Goal: Task Accomplishment & Management: Use online tool/utility

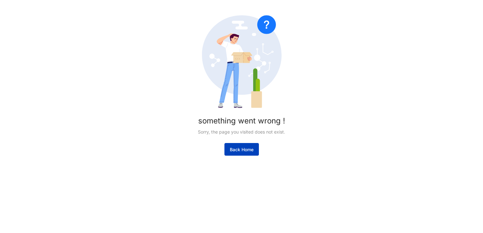
click at [235, 144] on button "Back Home" at bounding box center [241, 149] width 34 height 13
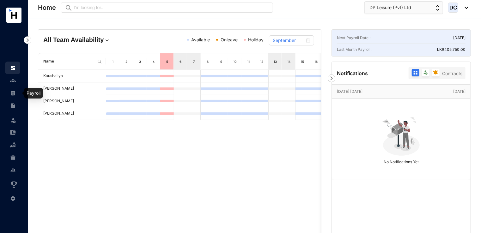
click at [15, 92] on img at bounding box center [13, 93] width 6 height 6
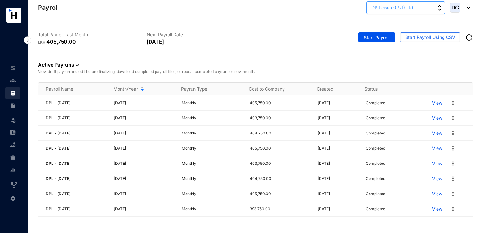
click at [387, 6] on span "DP Leisure (Pvt) Ltd" at bounding box center [392, 7] width 42 height 7
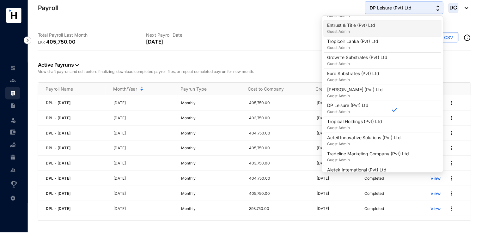
scroll to position [281, 0]
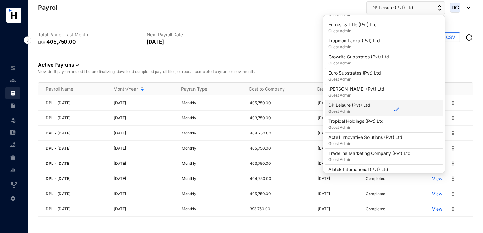
click at [388, 110] on div "DP Leisure (Pvt) Ltd Guest Admin" at bounding box center [383, 108] width 111 height 13
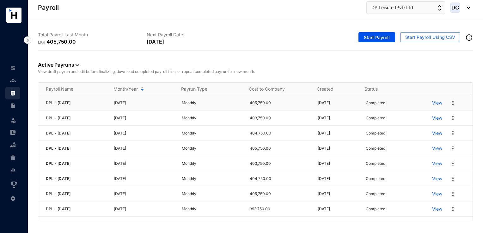
click at [435, 102] on p "View" at bounding box center [437, 103] width 10 height 6
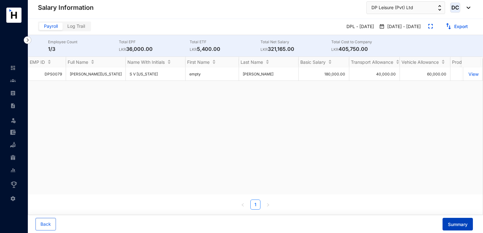
click at [454, 224] on span "Summary" at bounding box center [458, 225] width 20 height 6
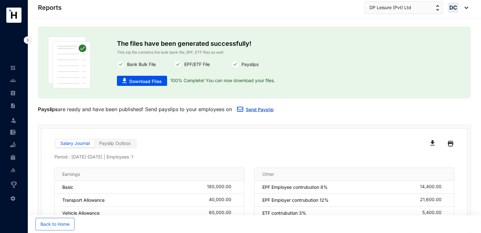
click at [261, 109] on link "Send Payslip" at bounding box center [260, 109] width 28 height 5
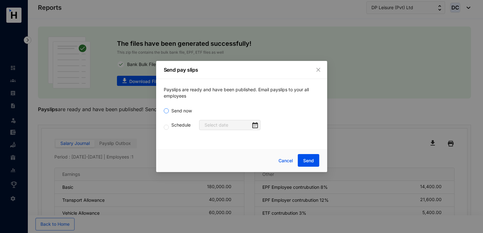
click at [167, 113] on input "Send now" at bounding box center [166, 110] width 5 height 5
radio input "true"
click at [310, 162] on span "Send" at bounding box center [308, 161] width 11 height 6
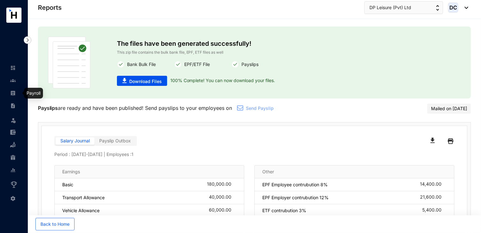
click at [14, 95] on img at bounding box center [13, 93] width 6 height 6
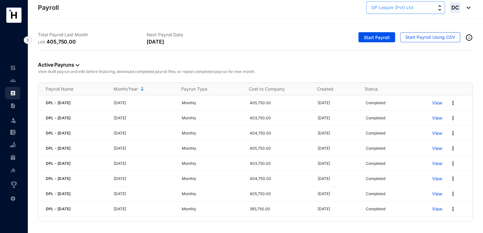
click at [432, 10] on button "DP Leisure (Pvt) Ltd" at bounding box center [405, 7] width 79 height 13
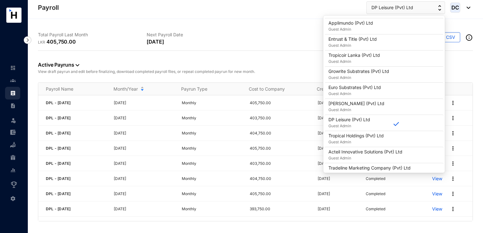
scroll to position [269, 0]
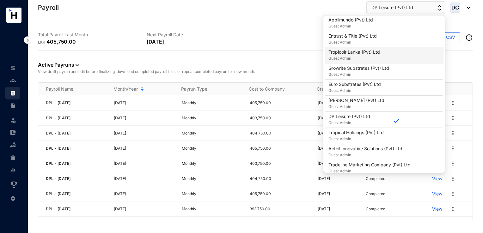
click at [362, 56] on p "Guest Admin" at bounding box center [354, 58] width 52 height 6
